Goal: Task Accomplishment & Management: Complete application form

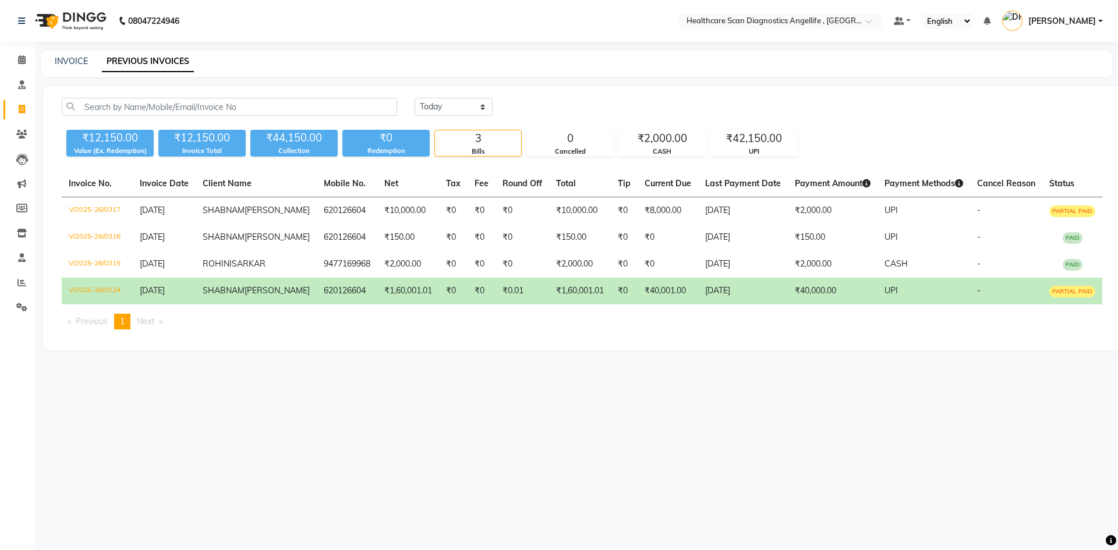
select select "[DATE]"
click at [77, 62] on link "INVOICE" at bounding box center [71, 61] width 33 height 10
select select "service"
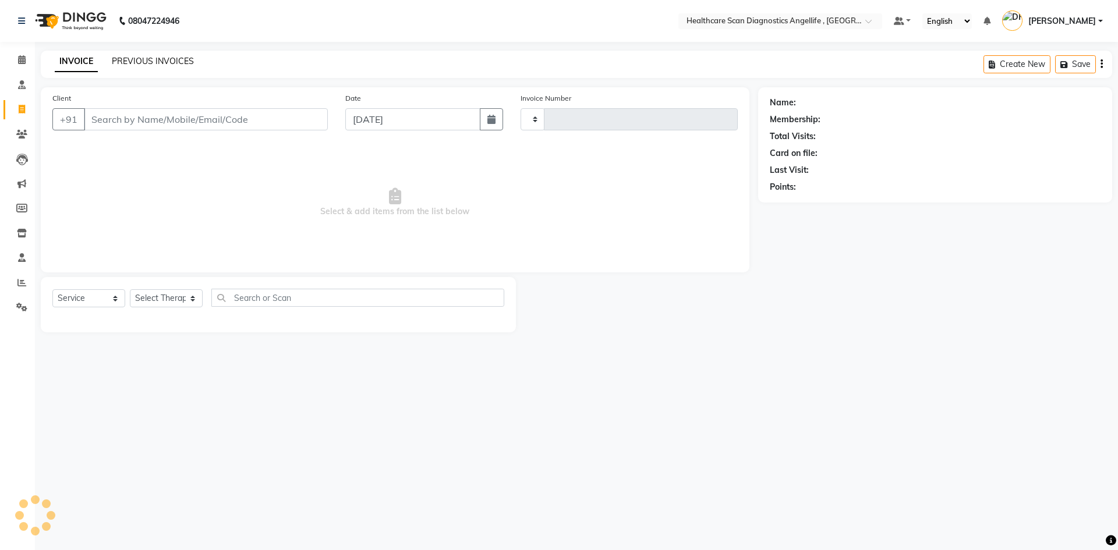
type input "0318"
select select "5671"
click at [157, 59] on link "PREVIOUS INVOICES" at bounding box center [153, 61] width 82 height 10
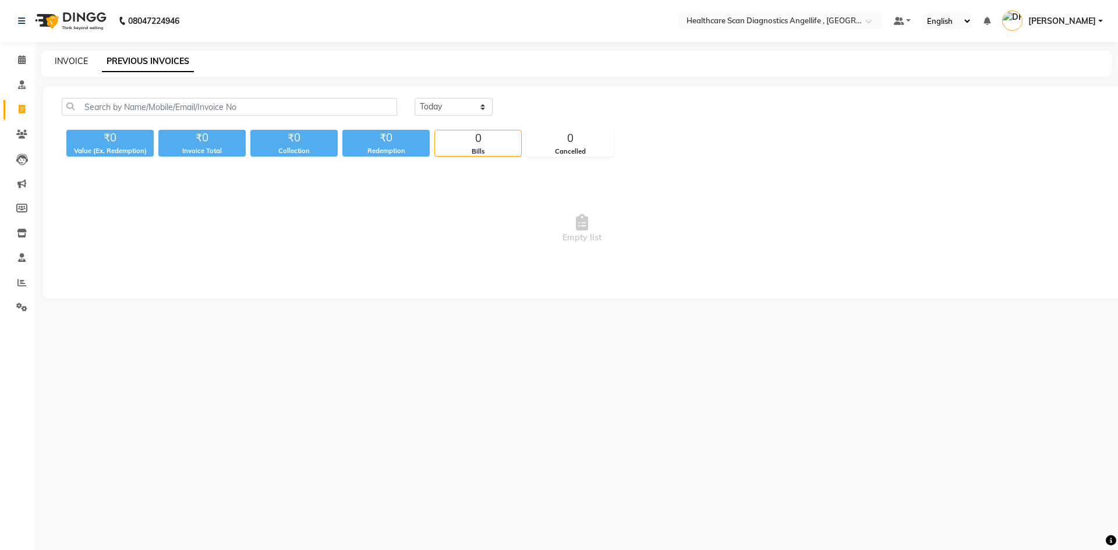
click at [63, 61] on link "INVOICE" at bounding box center [71, 61] width 33 height 10
select select "service"
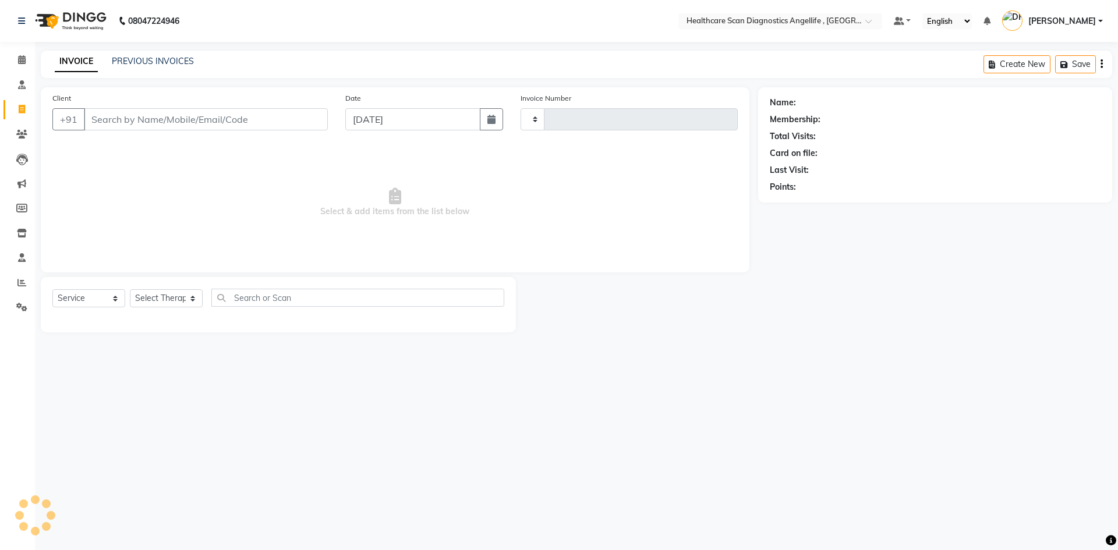
type input "0318"
select select "5671"
click at [154, 58] on link "PREVIOUS INVOICES" at bounding box center [153, 61] width 82 height 10
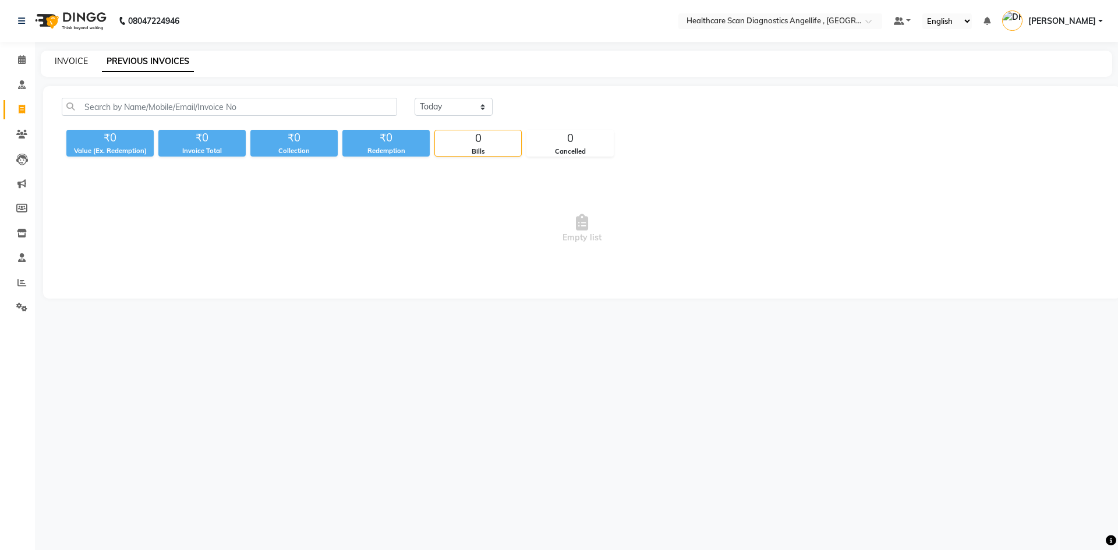
click at [61, 61] on link "INVOICE" at bounding box center [71, 61] width 33 height 10
select select "service"
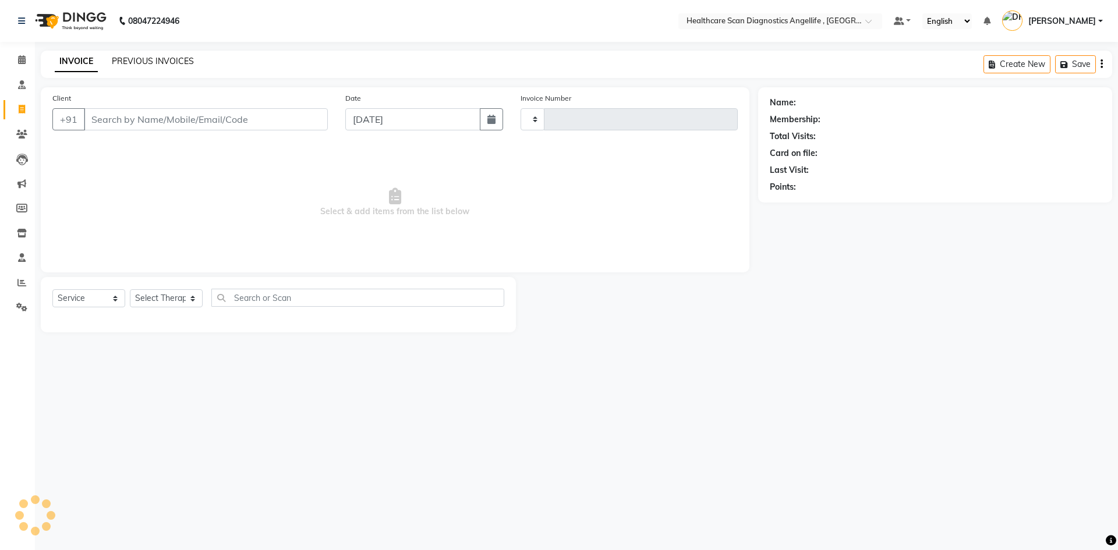
type input "0318"
select select "5671"
click at [161, 57] on link "PREVIOUS INVOICES" at bounding box center [153, 61] width 82 height 10
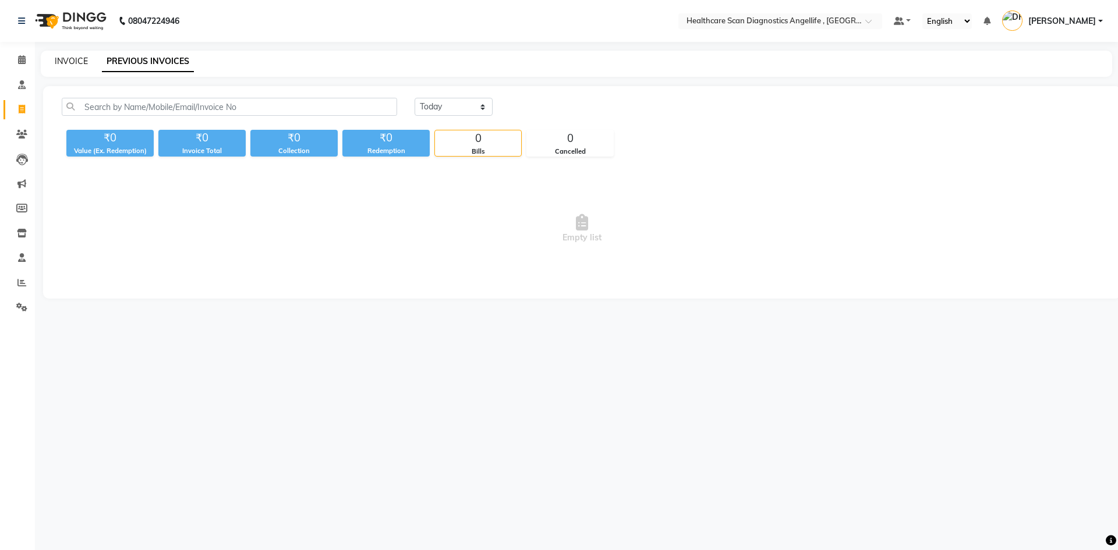
click at [69, 58] on link "INVOICE" at bounding box center [71, 61] width 33 height 10
select select "service"
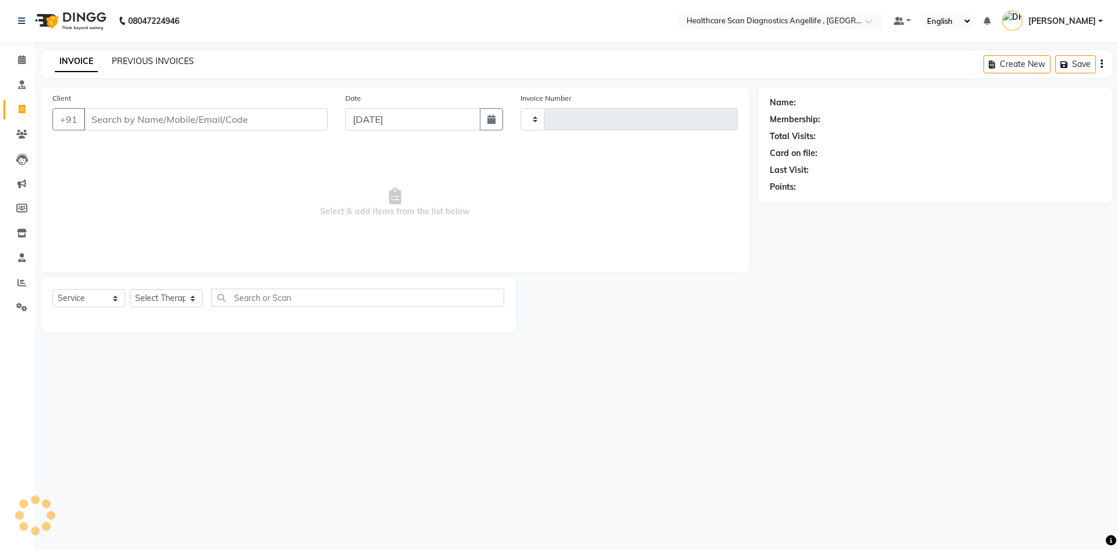
type input "0318"
select select "5671"
click at [144, 62] on link "PREVIOUS INVOICES" at bounding box center [153, 61] width 82 height 10
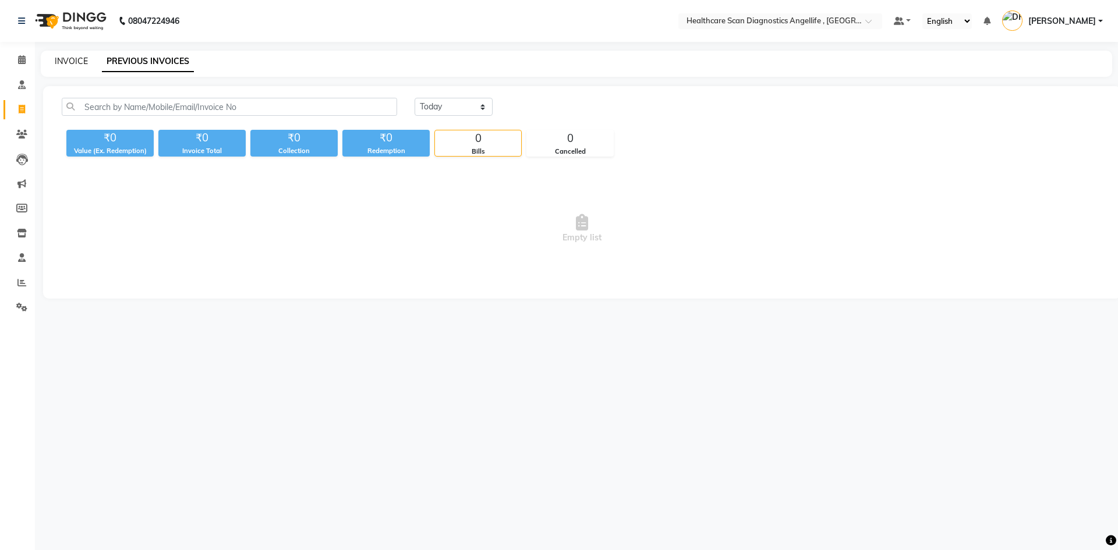
click at [78, 57] on link "INVOICE" at bounding box center [71, 61] width 33 height 10
select select "service"
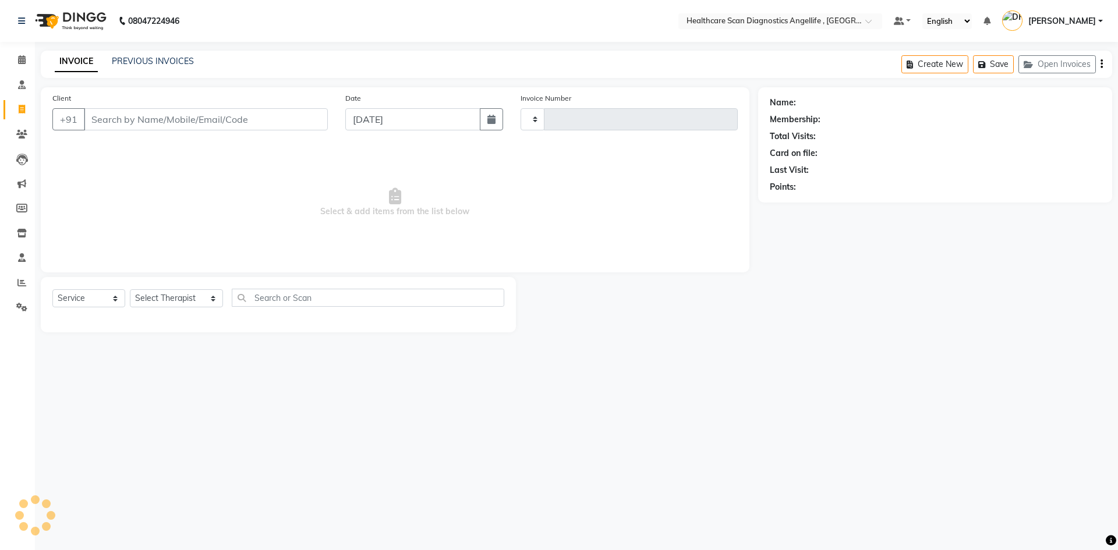
type input "0318"
select select "5671"
click at [169, 56] on link "PREVIOUS INVOICES" at bounding box center [153, 61] width 82 height 10
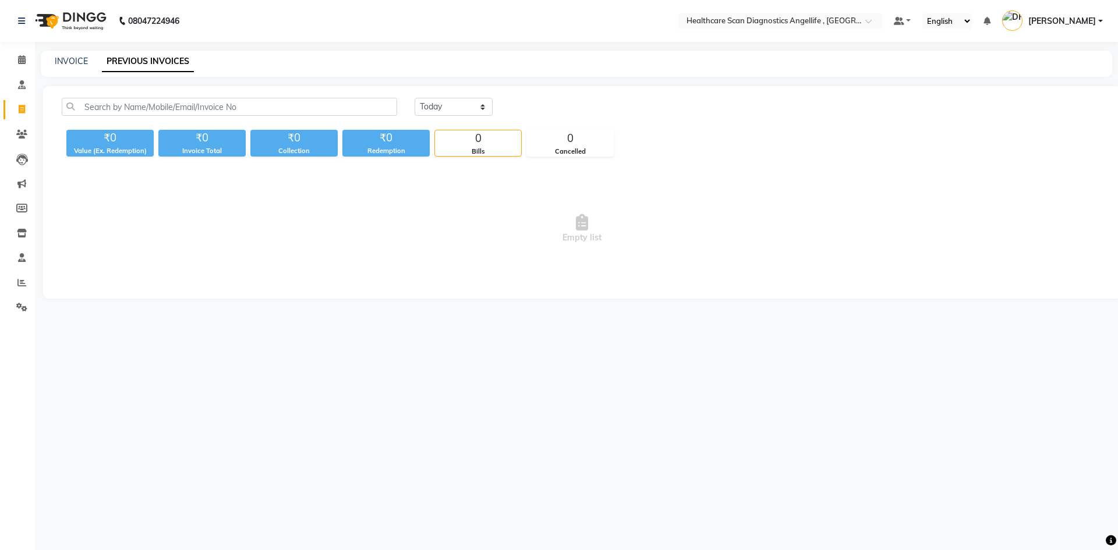
click at [170, 54] on link "PREVIOUS INVOICES" at bounding box center [148, 61] width 92 height 21
click at [66, 56] on link "INVOICE" at bounding box center [71, 61] width 33 height 10
select select "service"
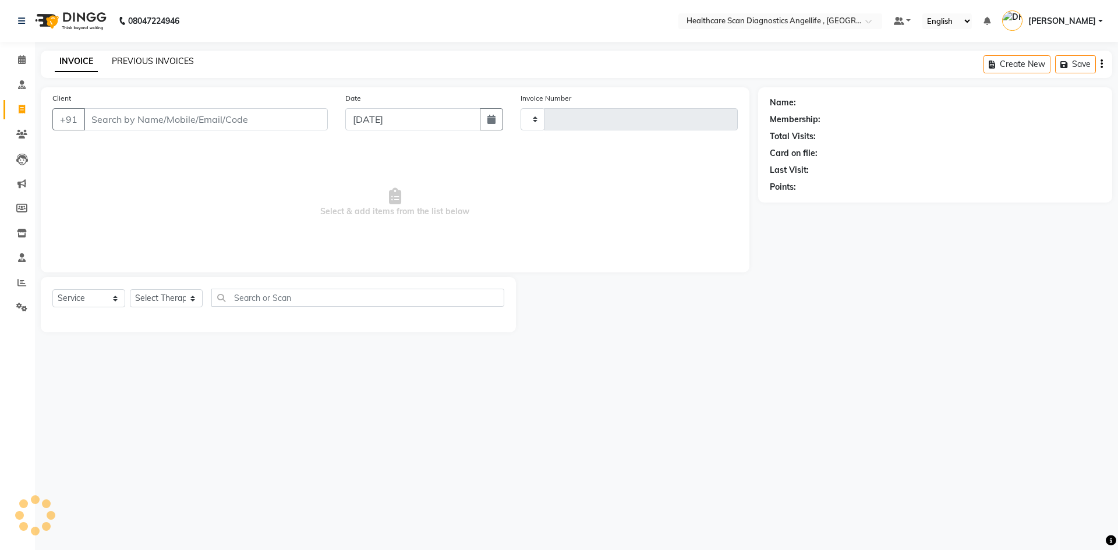
type input "0318"
select select "5671"
click at [156, 61] on link "PREVIOUS INVOICES" at bounding box center [153, 61] width 82 height 10
